Goal: Use online tool/utility: Utilize a website feature to perform a specific function

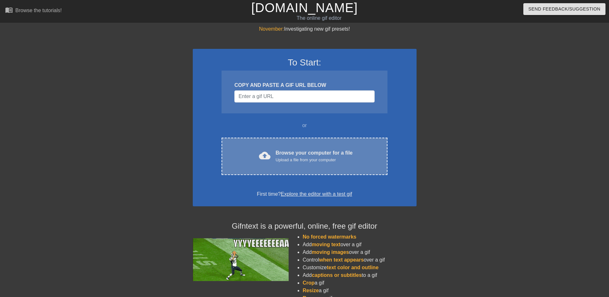
click at [283, 163] on div "Upload a file from your computer" at bounding box center [313, 160] width 77 height 6
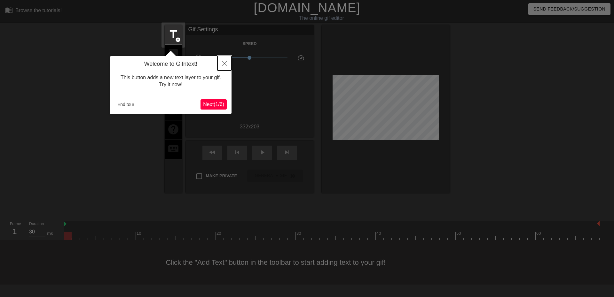
click at [223, 63] on icon "Close" at bounding box center [224, 63] width 4 height 4
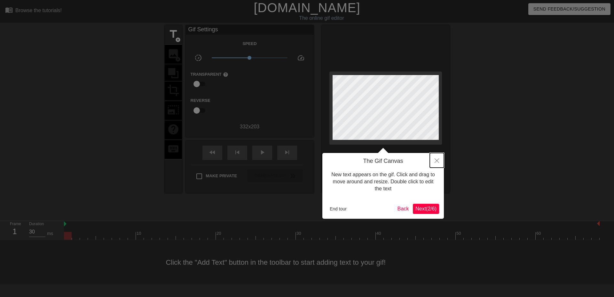
click at [437, 161] on icon "Close" at bounding box center [436, 161] width 4 height 4
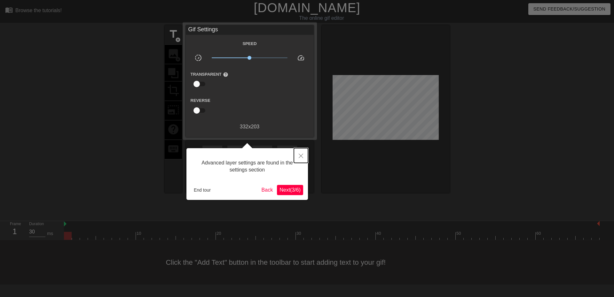
click at [299, 158] on icon "Close" at bounding box center [300, 156] width 4 height 4
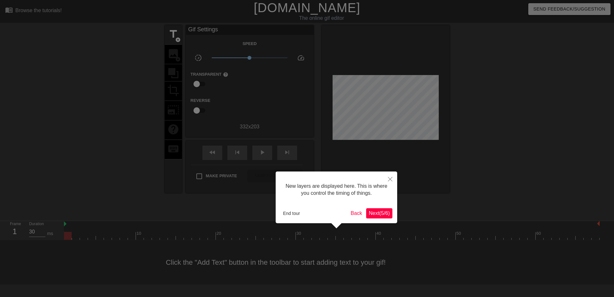
scroll to position [5, 0]
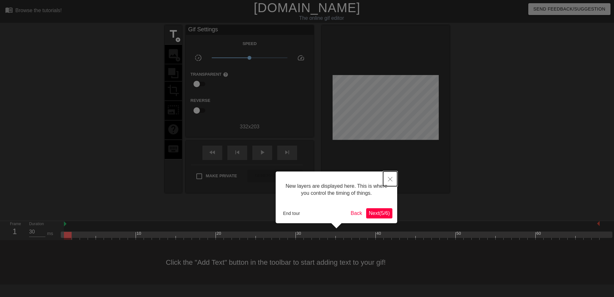
click at [390, 179] on icon "Close" at bounding box center [390, 179] width 4 height 4
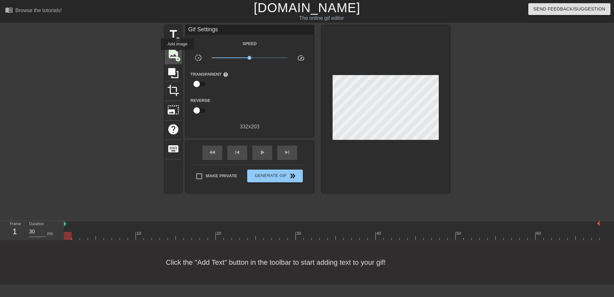
click at [177, 54] on span "image" at bounding box center [173, 54] width 12 height 12
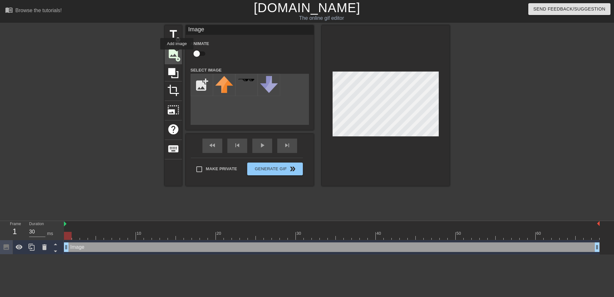
scroll to position [0, 0]
click at [197, 84] on input "file" at bounding box center [202, 85] width 22 height 22
type input "C:\fakepath\[PERSON_NAME].png"
click at [224, 92] on img at bounding box center [224, 89] width 18 height 26
click at [404, 173] on div at bounding box center [385, 105] width 128 height 161
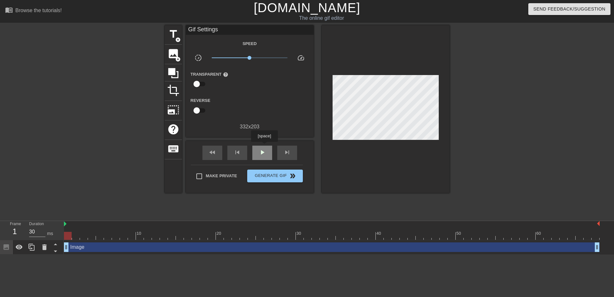
click at [264, 146] on div "play_arrow" at bounding box center [262, 153] width 20 height 14
type input "30"
click at [289, 173] on span "double_arrow" at bounding box center [293, 176] width 8 height 8
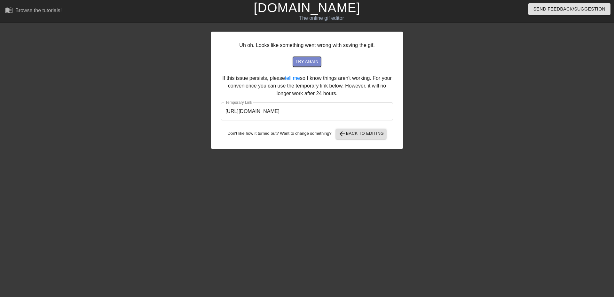
click at [305, 65] on span "try again" at bounding box center [306, 61] width 23 height 7
